Goal: Information Seeking & Learning: Understand process/instructions

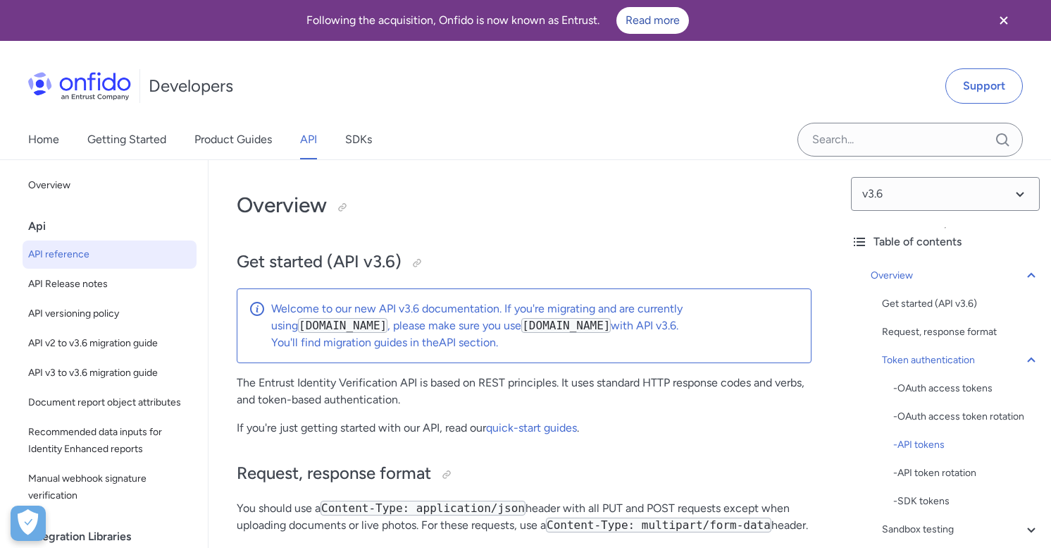
select select "bash"
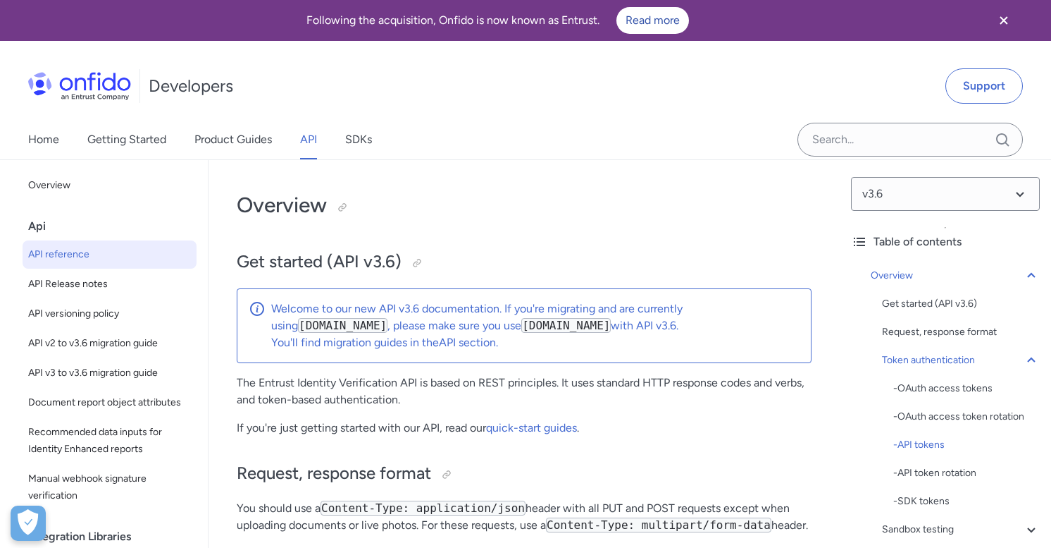
select select "bash"
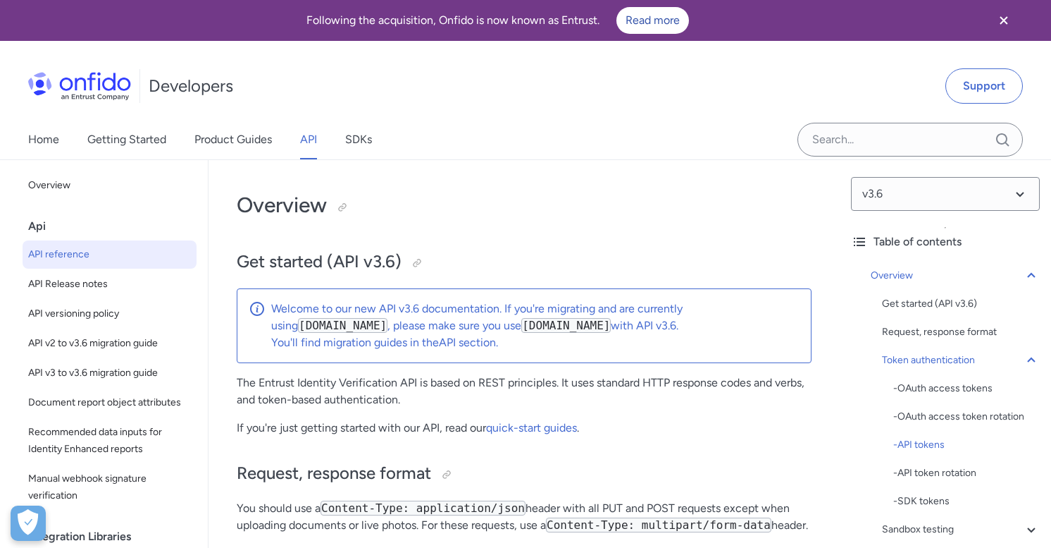
select select "bash"
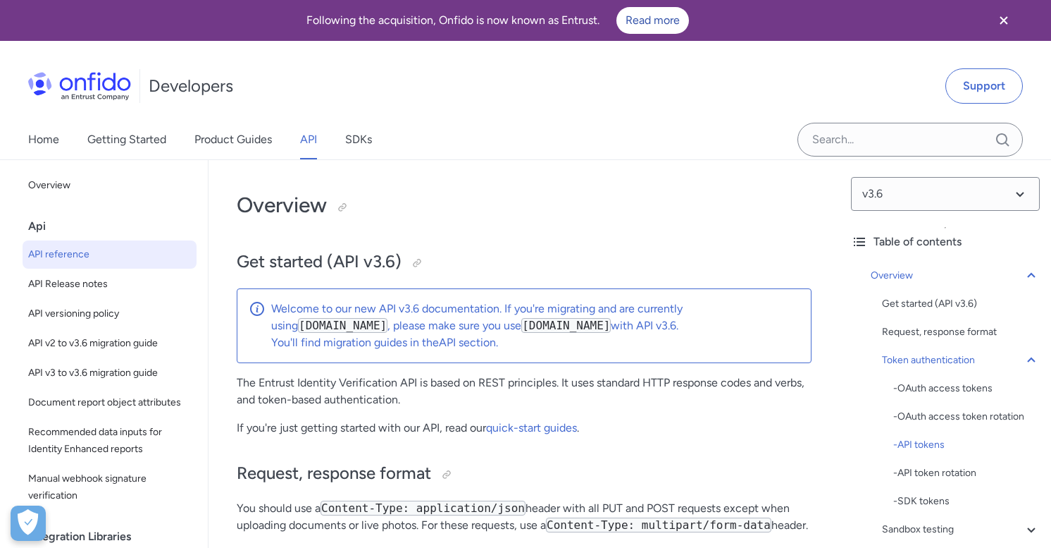
select select "bash"
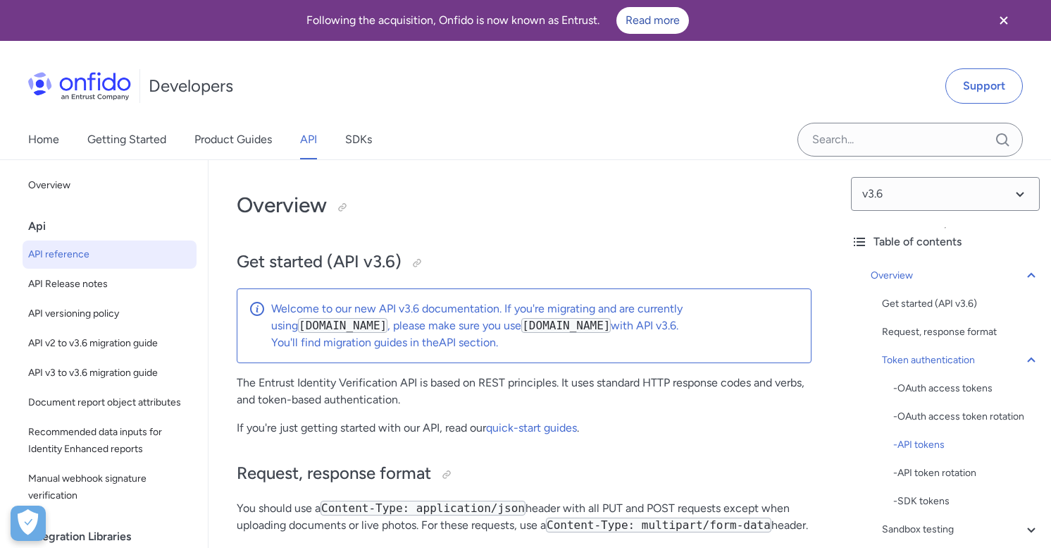
select select "bash"
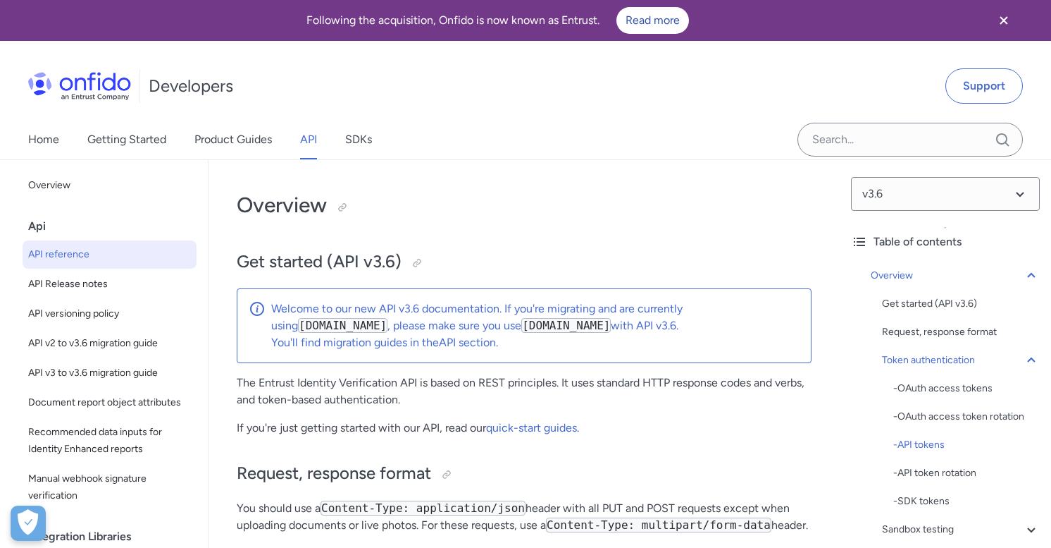
select select "bash"
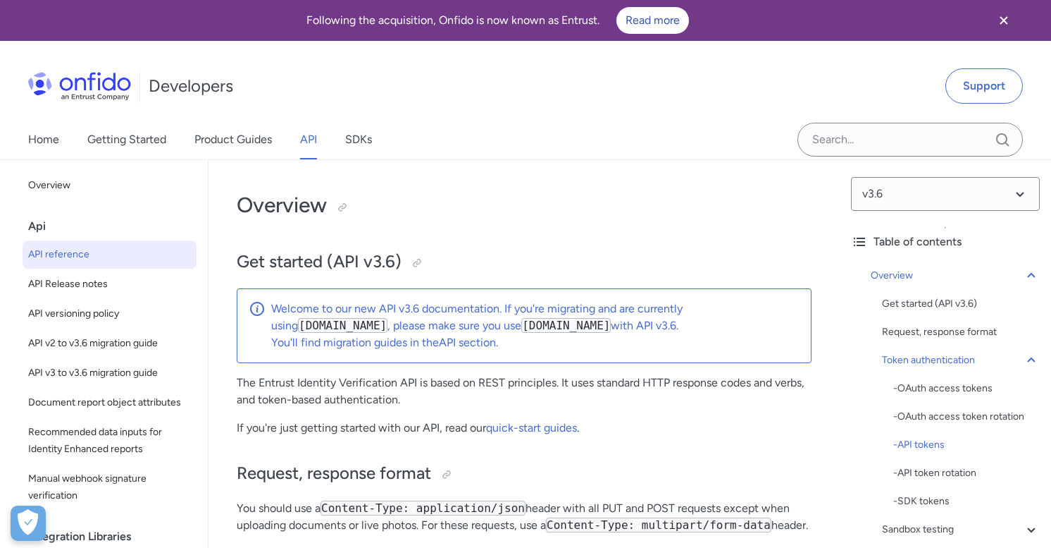
select select "bash"
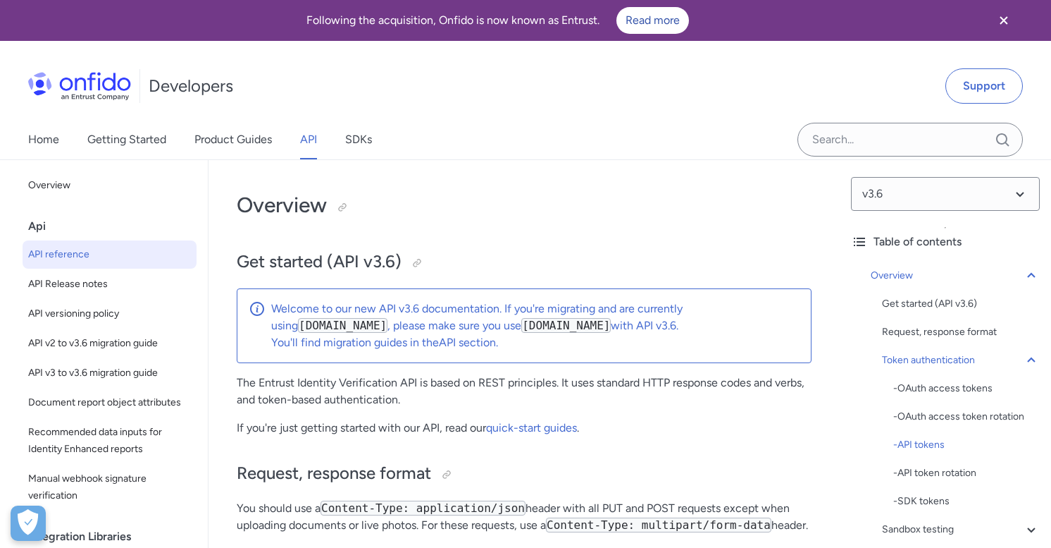
select select "bash"
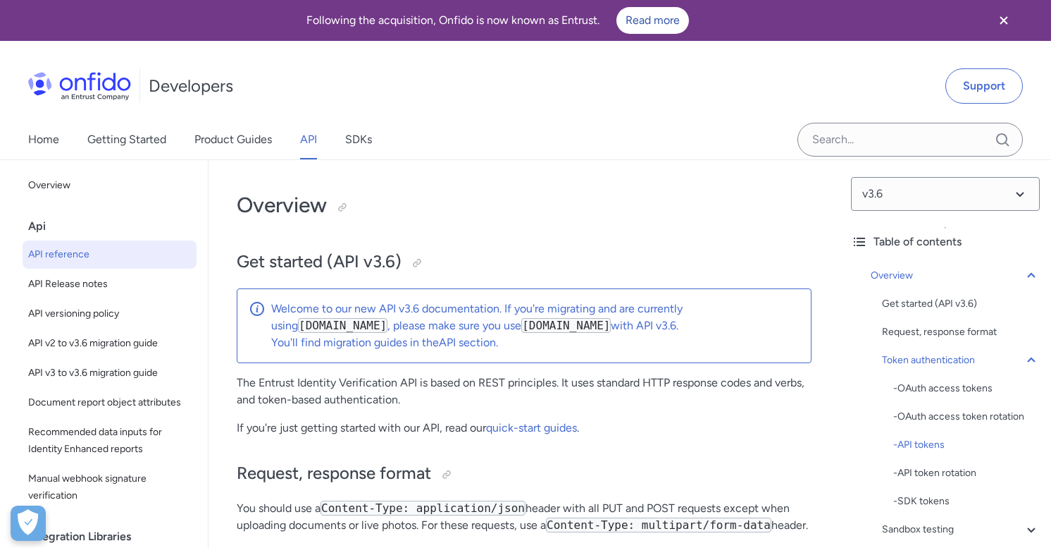
select select "bash"
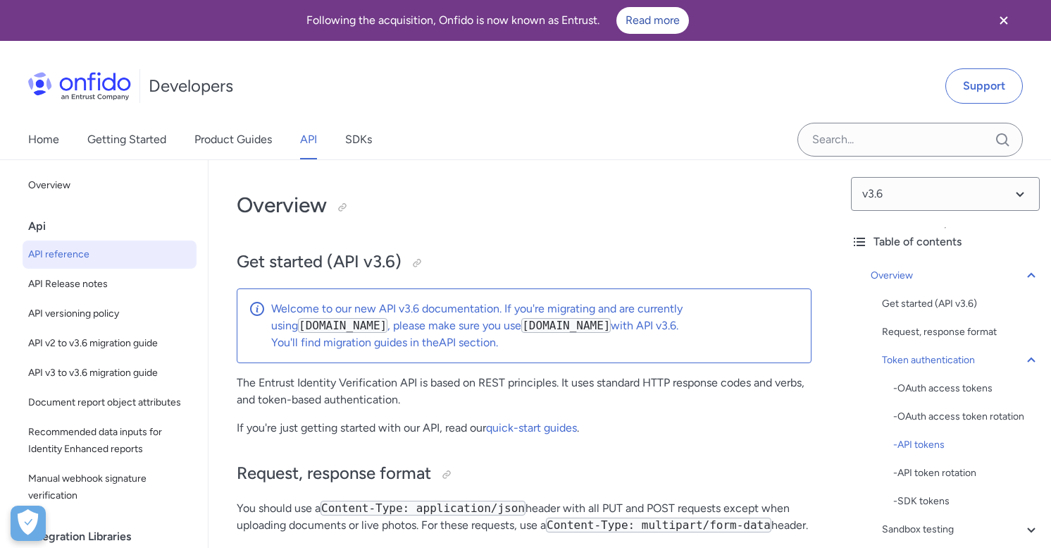
select select "bash"
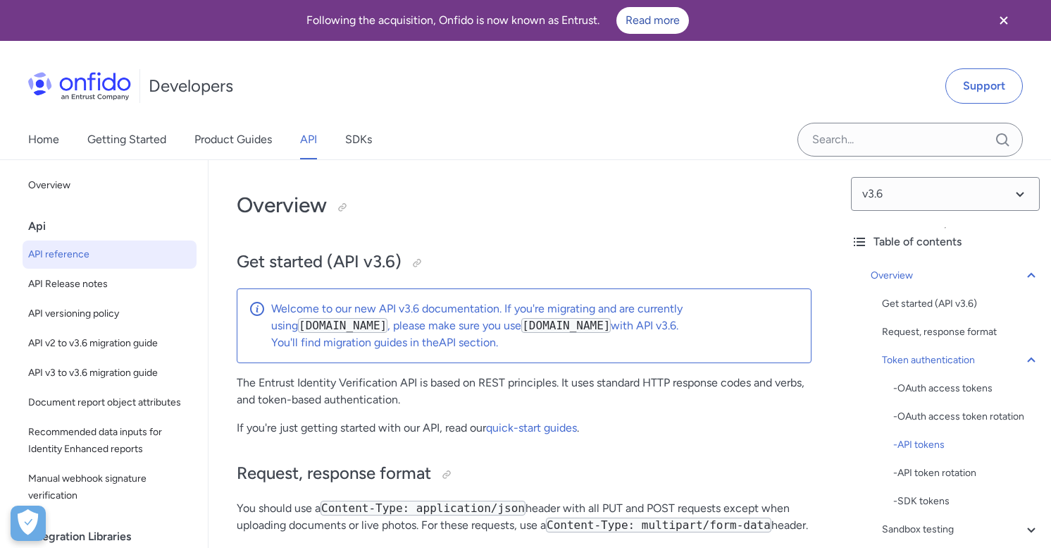
select select "bash"
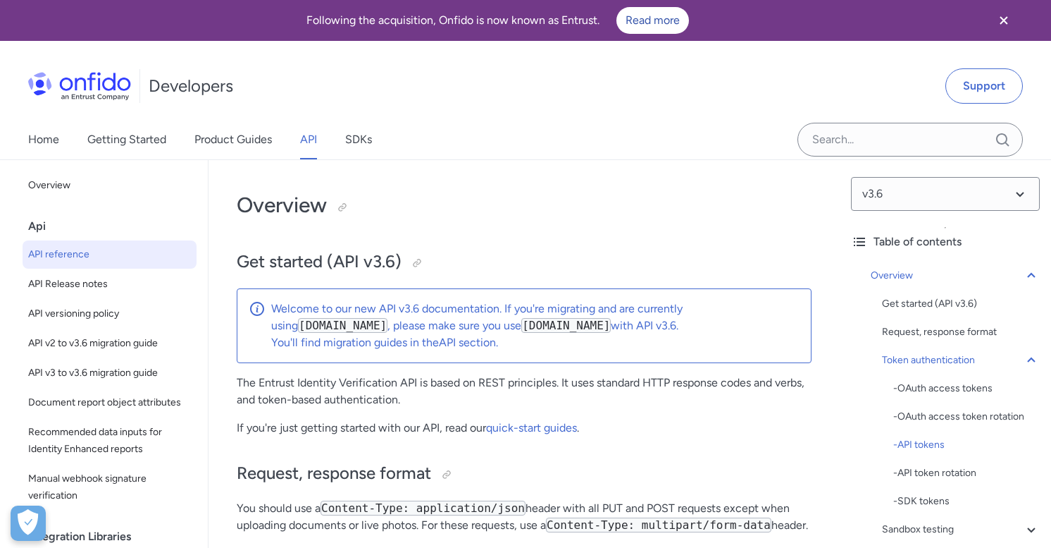
select select "bash"
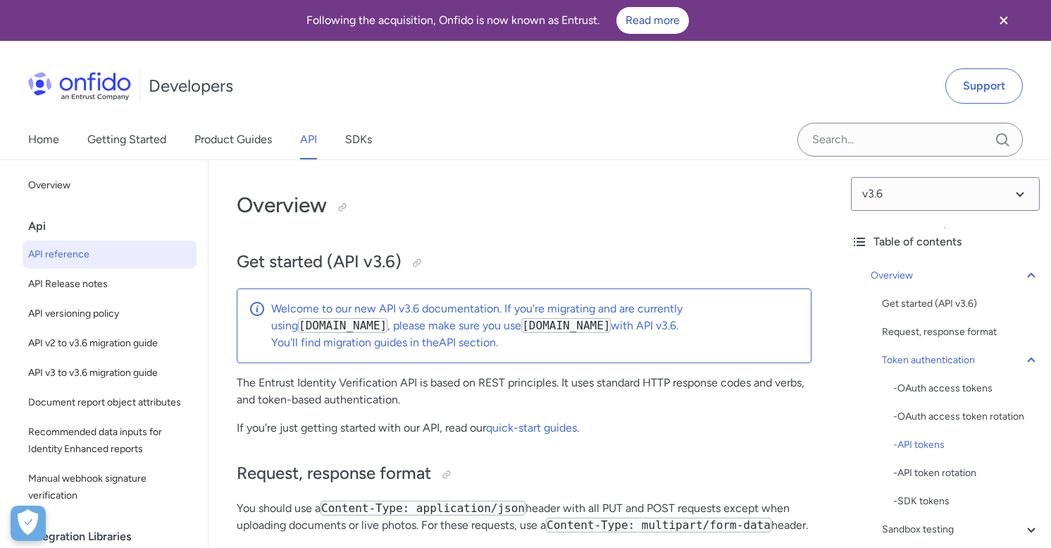
select select "bash"
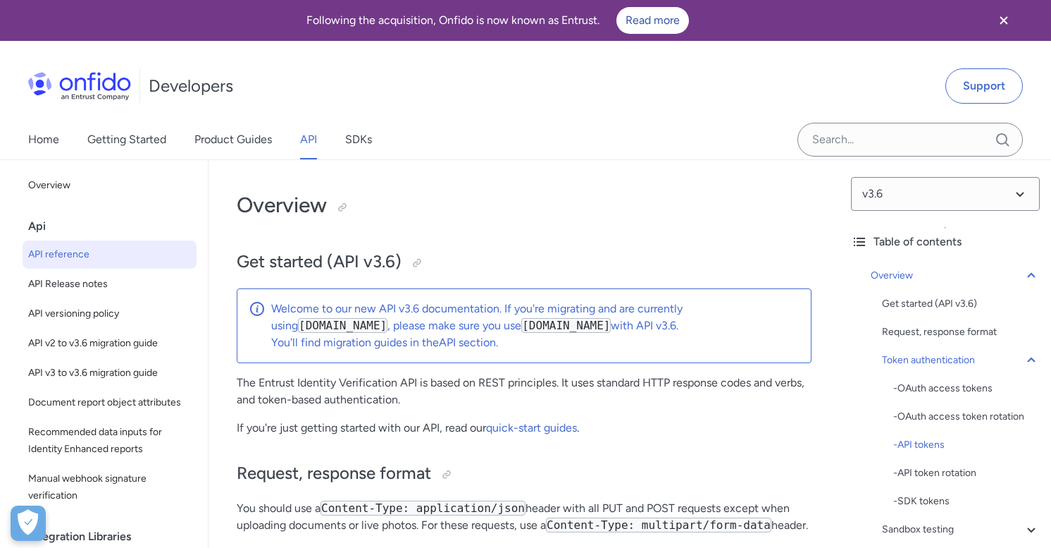
select select "bash"
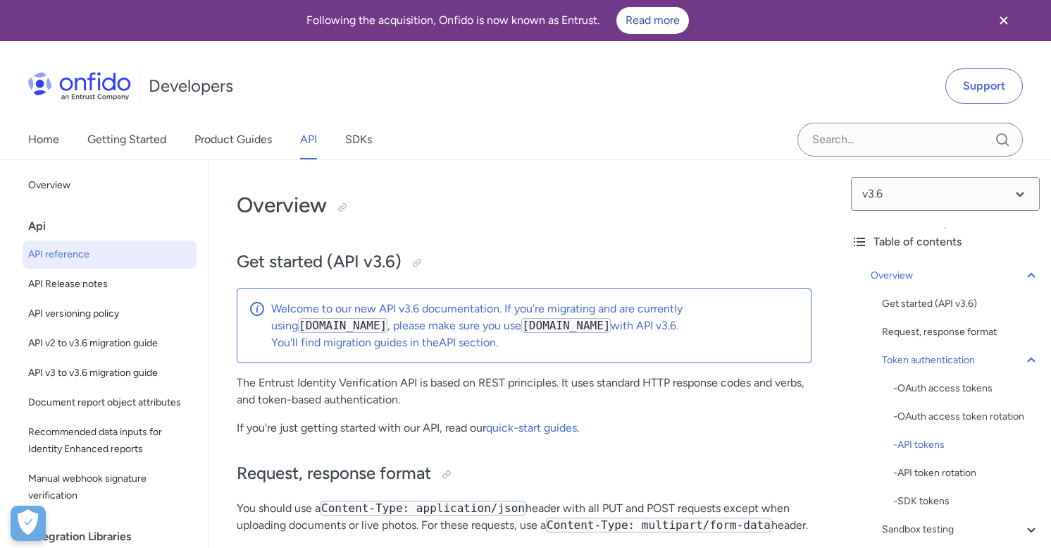
select select "bash"
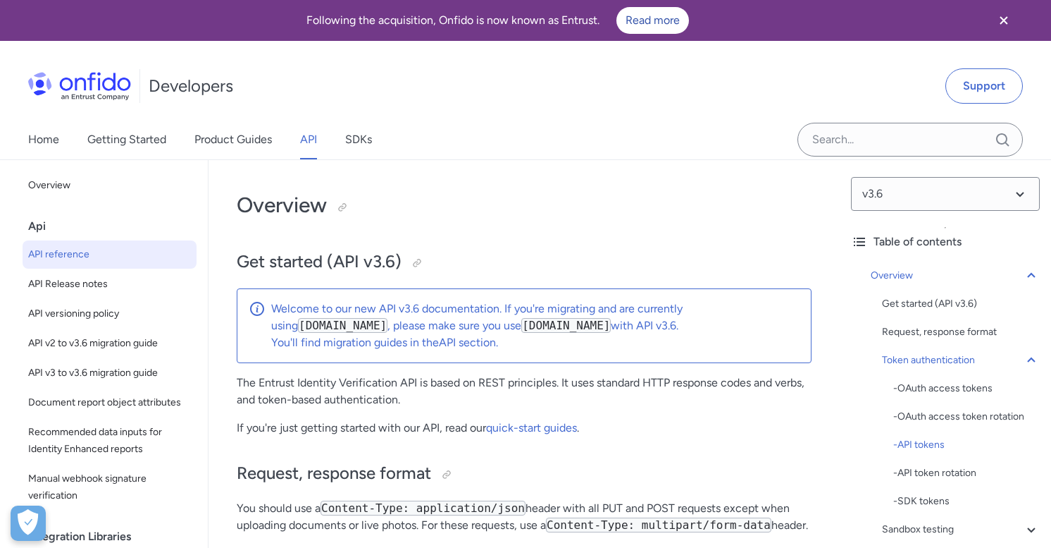
select select "bash"
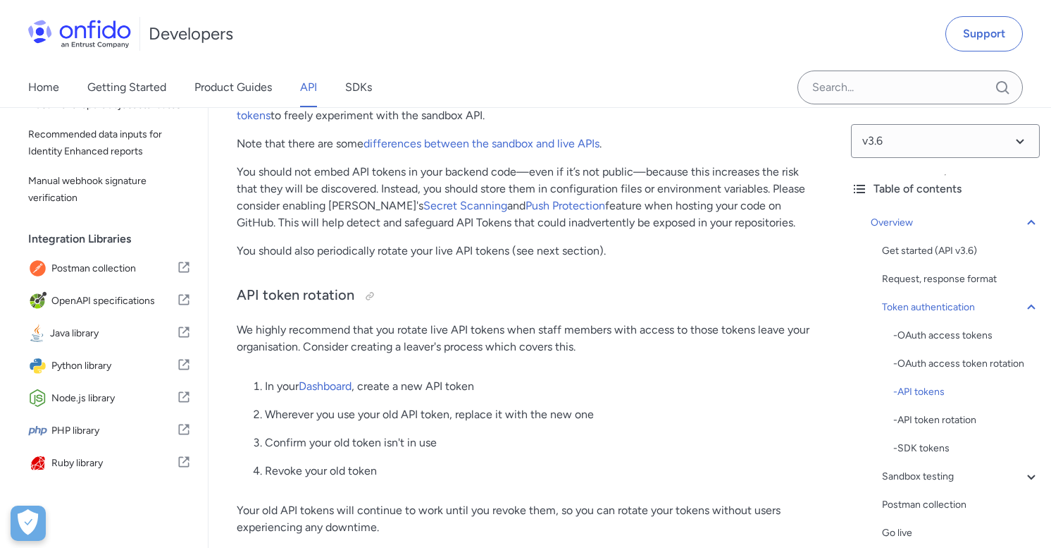
scroll to position [11220, 0]
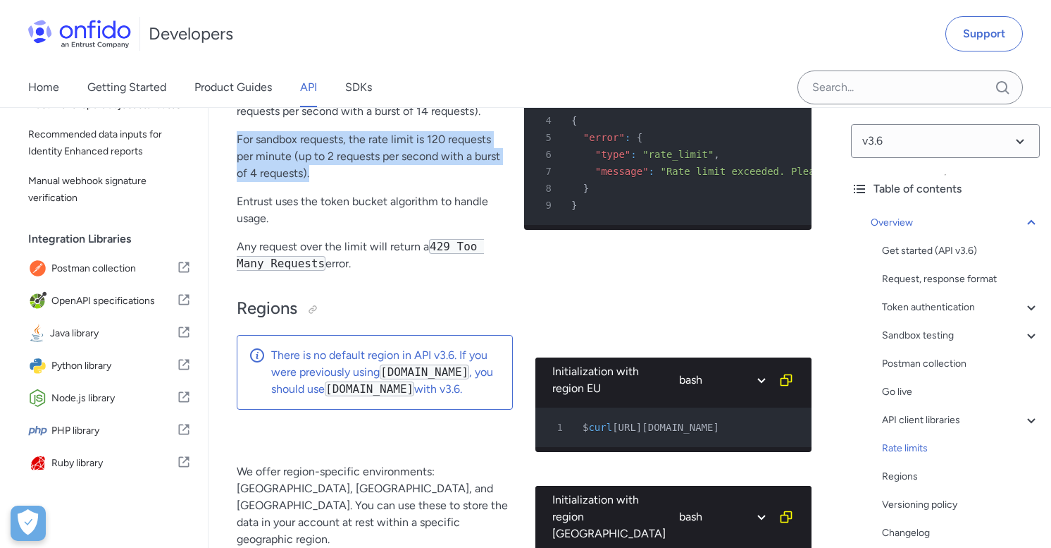
drag, startPoint x: 316, startPoint y: 287, endPoint x: 236, endPoint y: 264, distance: 83.6
click at [237, 182] on p "For sandbox requests, the rate limit is 120 requests per minute (up to 2 reques…" at bounding box center [369, 156] width 265 height 51
copy p "For sandbox requests, the rate limit is 120 requests per minute (up to 2 reques…"
drag, startPoint x: 360, startPoint y: 385, endPoint x: 228, endPoint y: 369, distance: 132.8
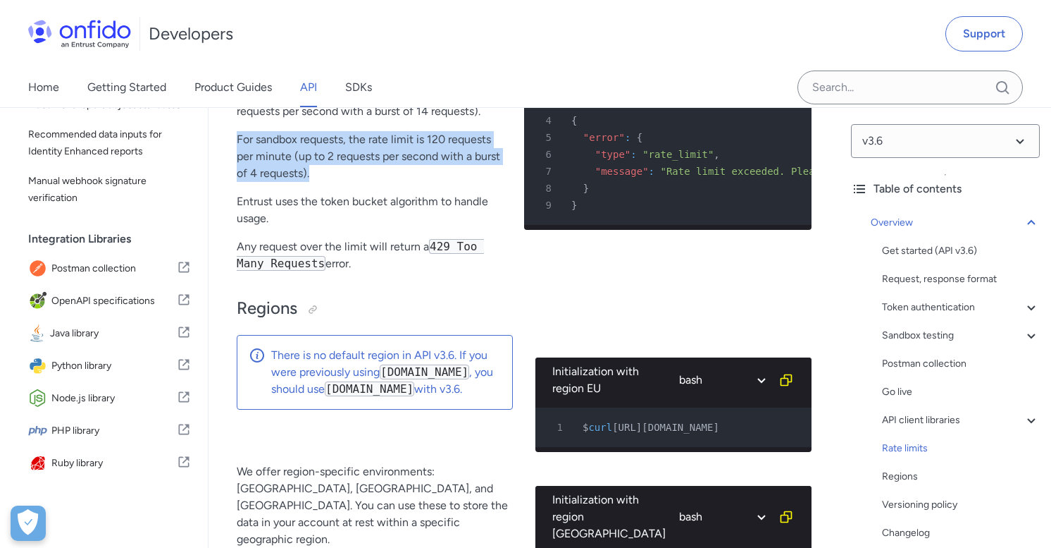
copy p "Any request over the limit will return a 429 Too Many Requests error."
